Goal: Use online tool/utility: Utilize a website feature to perform a specific function

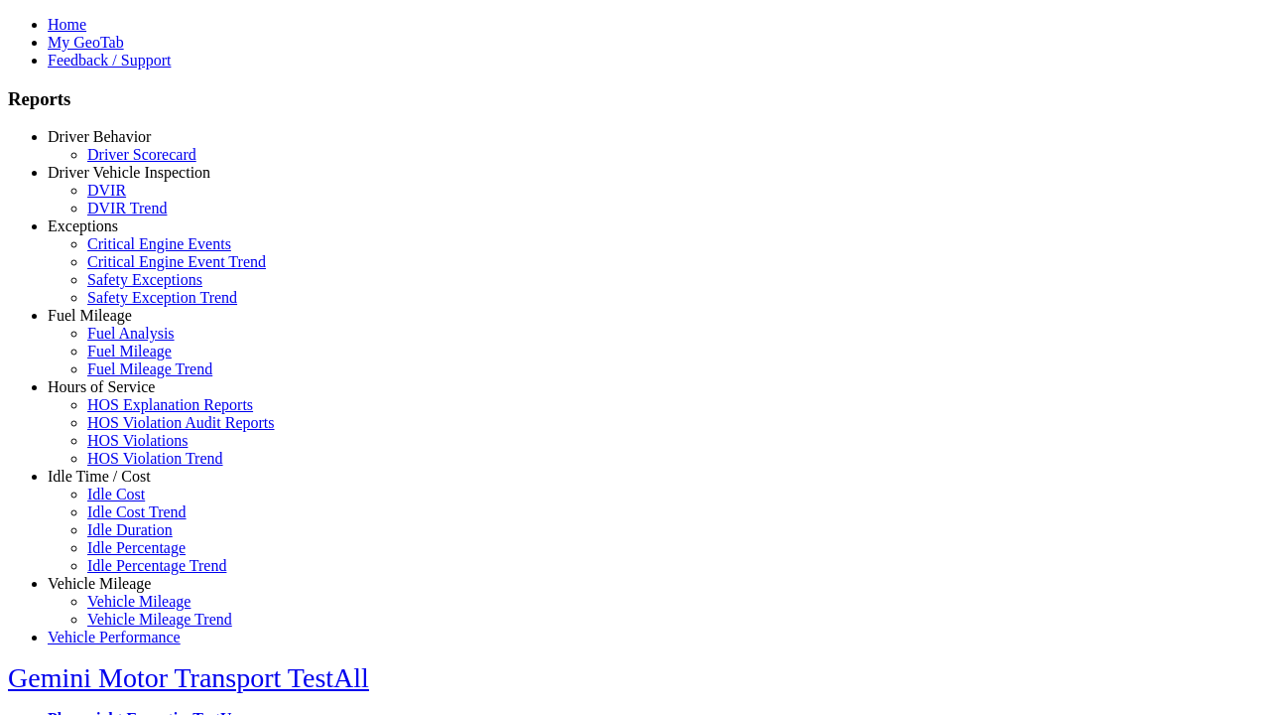
click at [114, 484] on link "Idle Time / Cost" at bounding box center [99, 475] width 103 height 17
click at [129, 502] on link "Idle Cost" at bounding box center [116, 493] width 58 height 17
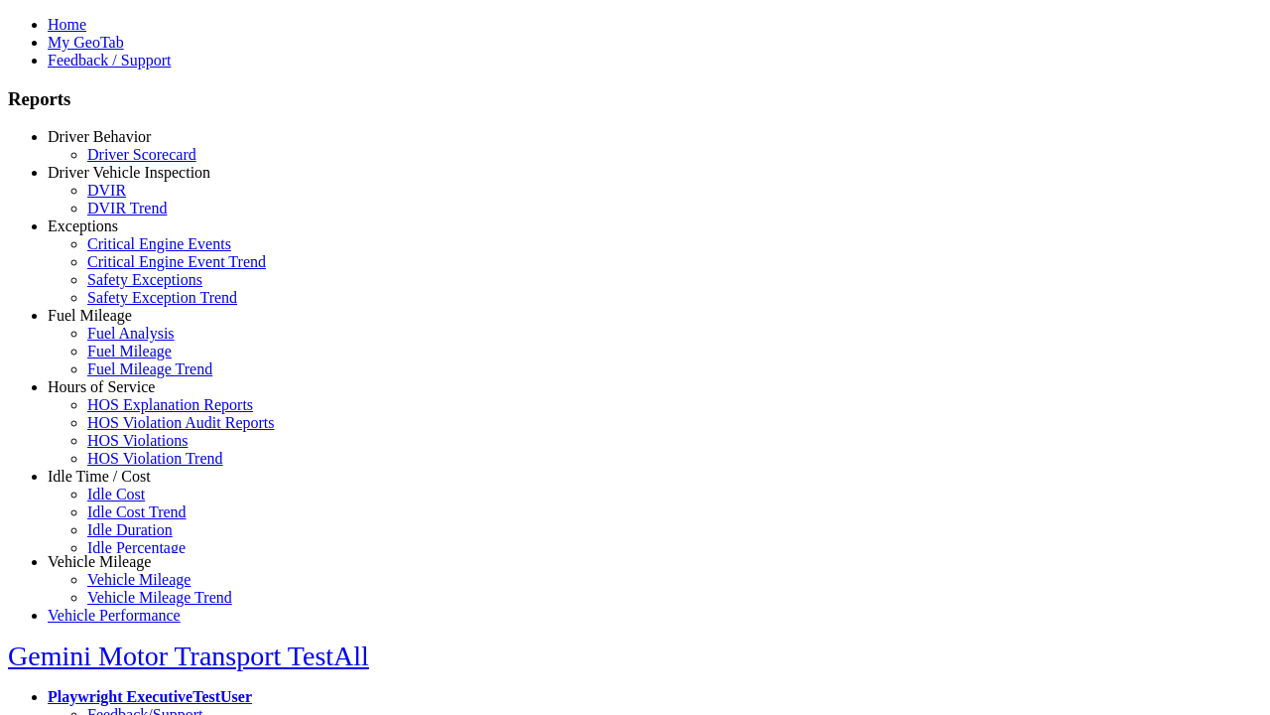
scroll to position [6, 0]
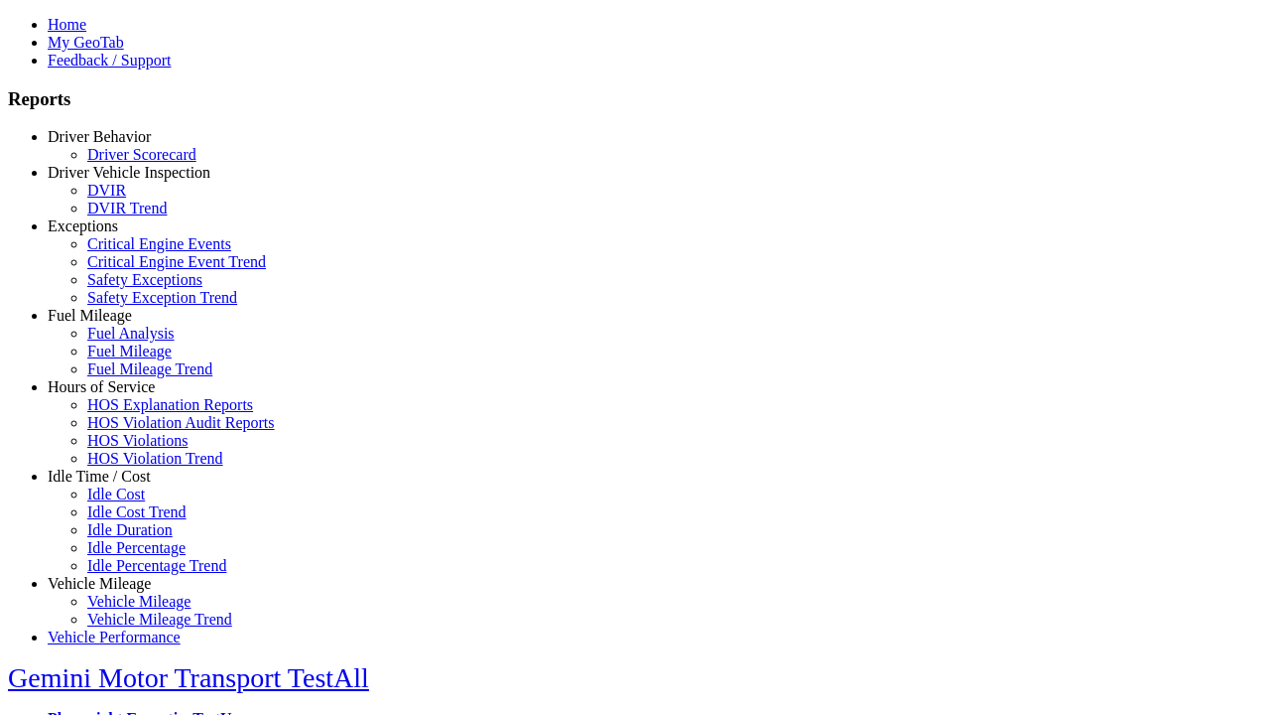
select select
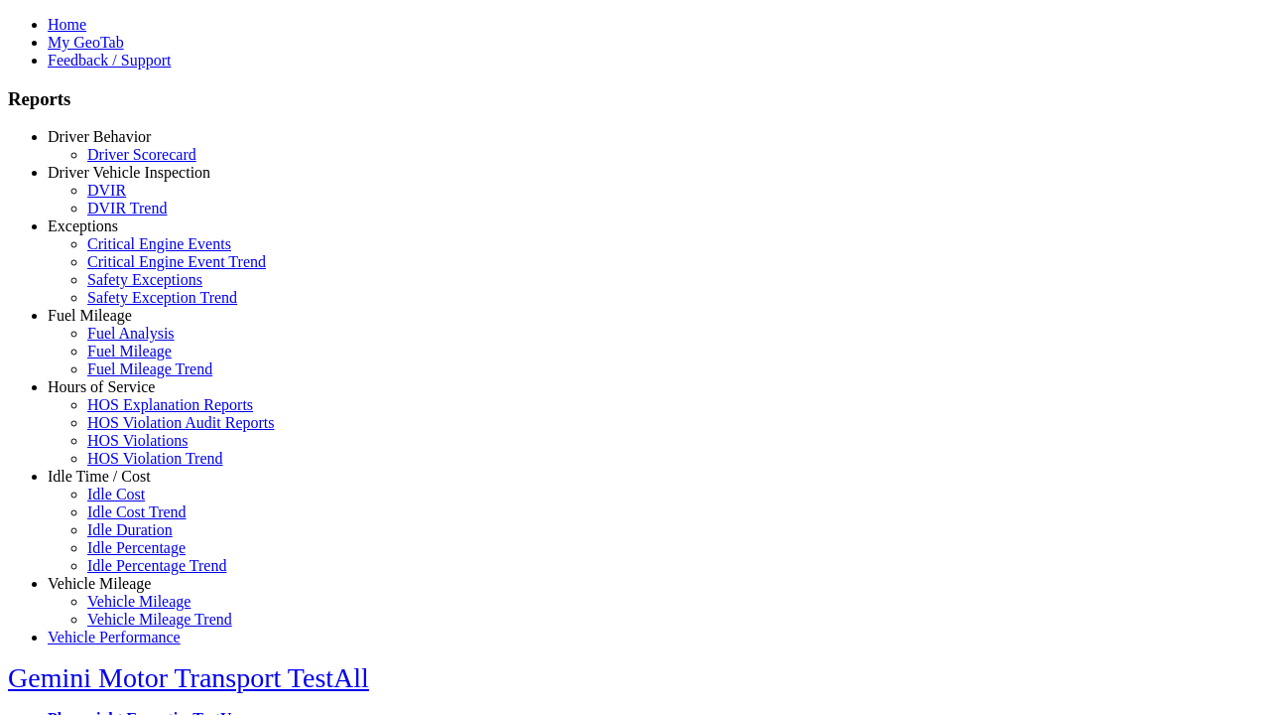
select select
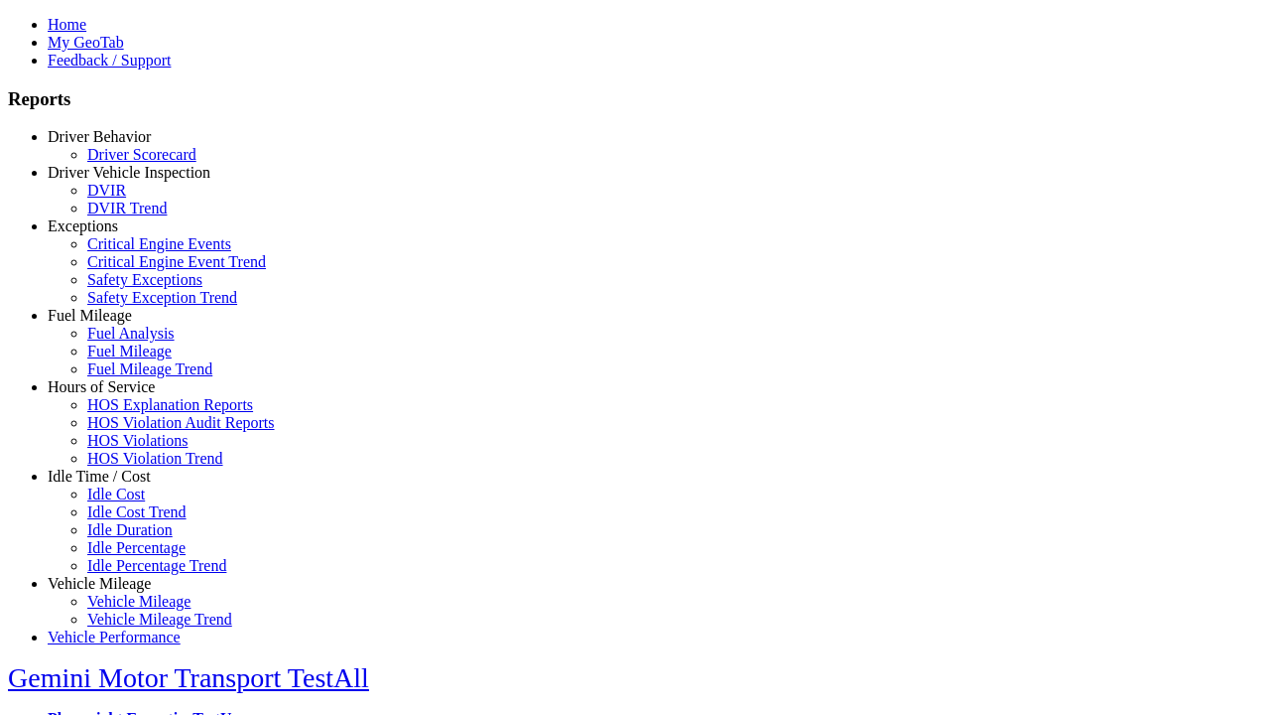
select select "**"
